Goal: Transaction & Acquisition: Purchase product/service

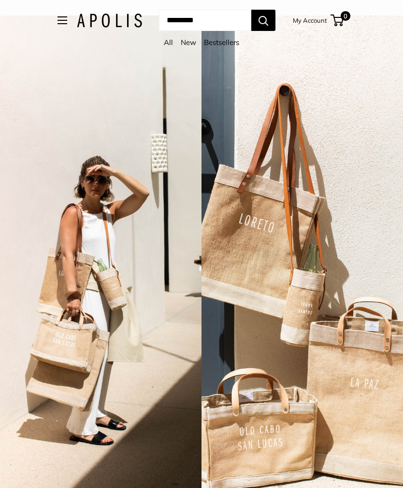
click at [59, 24] on button "Open menu" at bounding box center [63, 20] width 10 height 8
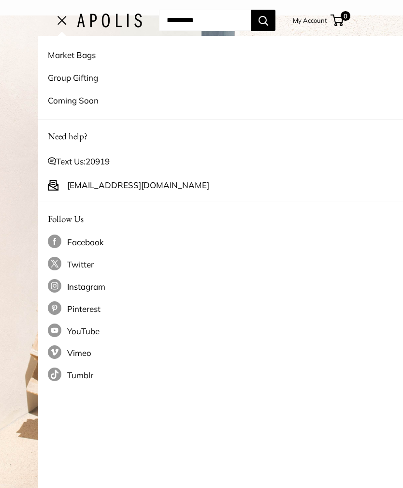
click at [81, 59] on link "Market Bags" at bounding box center [240, 55] width 384 height 23
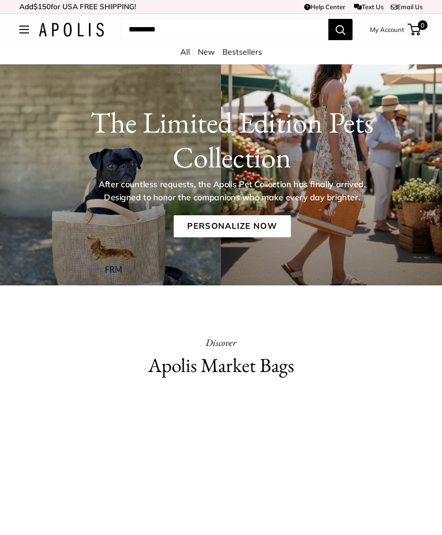
click at [25, 32] on button "Open menu" at bounding box center [24, 30] width 10 height 8
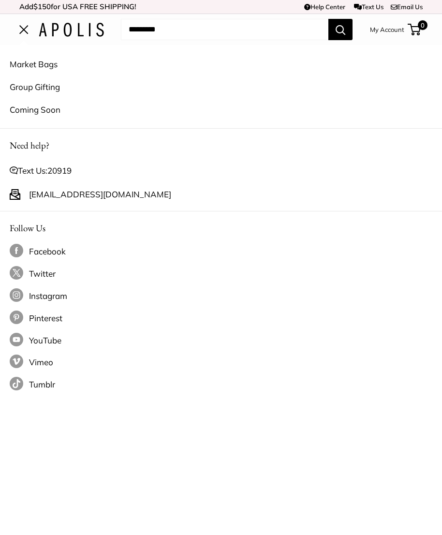
click at [56, 70] on link "Market Bags" at bounding box center [221, 64] width 423 height 23
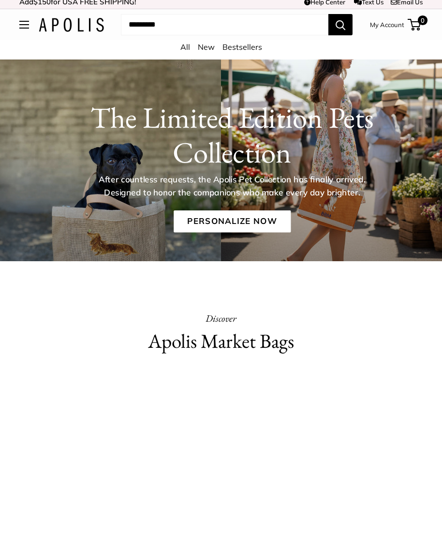
click at [183, 51] on link "All" at bounding box center [185, 47] width 10 height 10
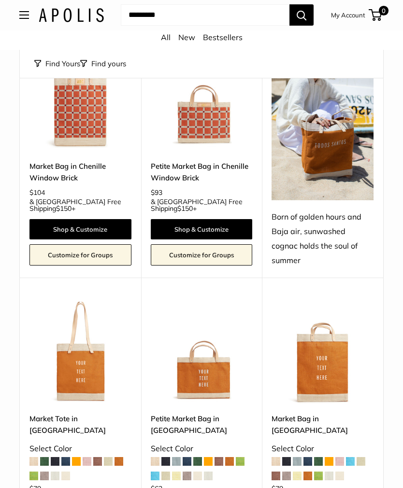
scroll to position [1254, 0]
click at [225, 325] on img at bounding box center [202, 353] width 102 height 102
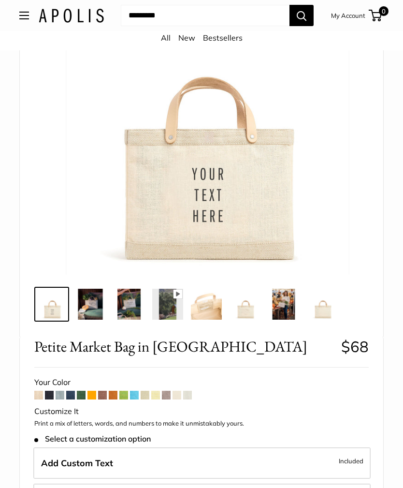
scroll to position [159, 0]
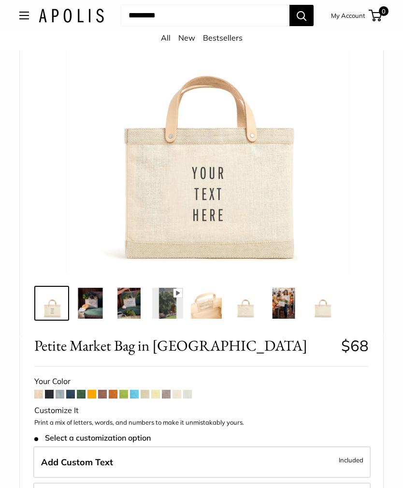
click at [37, 391] on span at bounding box center [38, 394] width 9 height 9
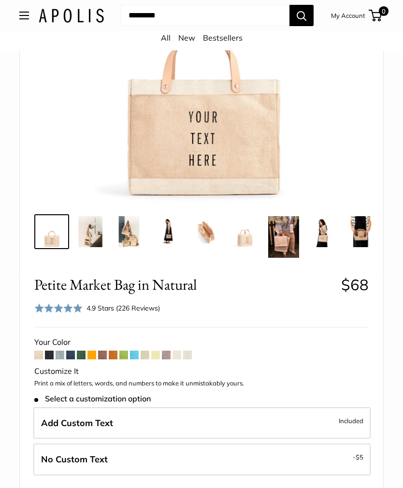
scroll to position [230, 0]
click at [123, 355] on span at bounding box center [123, 355] width 9 height 9
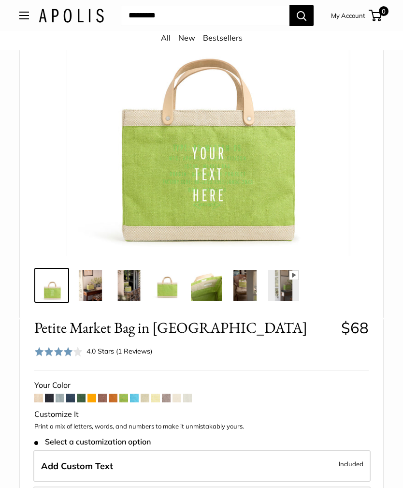
scroll to position [165, 0]
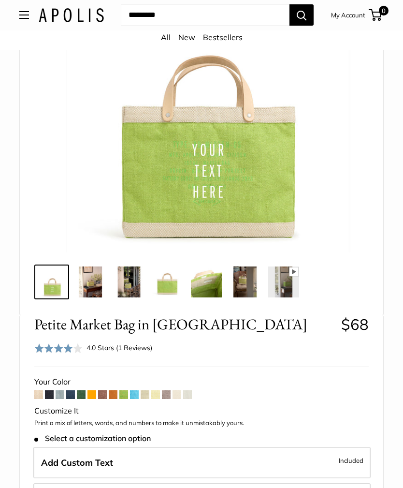
click at [80, 392] on span at bounding box center [81, 395] width 9 height 9
